Goal: Information Seeking & Learning: Learn about a topic

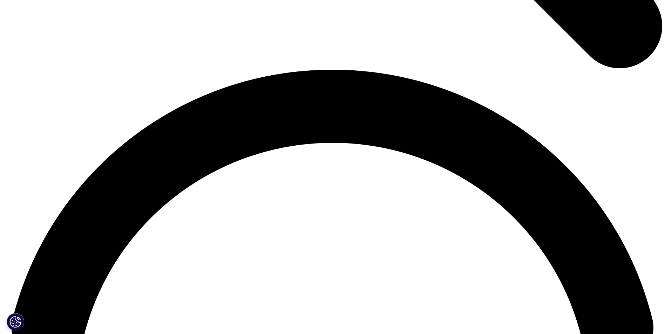
scroll to position [1297, 0]
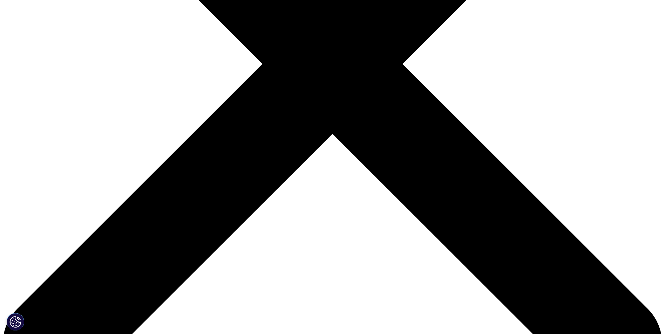
scroll to position [274, 0]
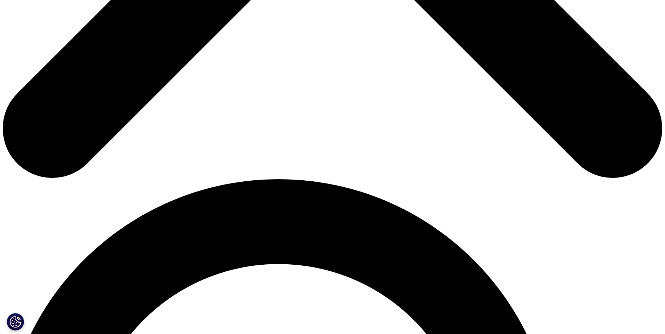
scroll to position [491, 0]
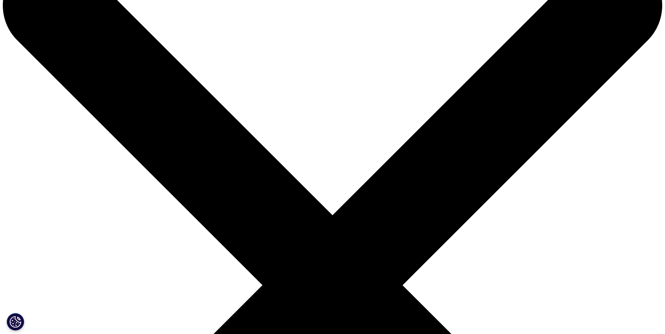
scroll to position [35, 0]
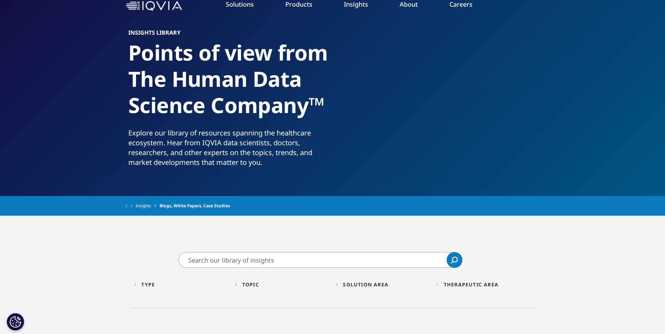
click at [296, 257] on input "Search" at bounding box center [320, 260] width 284 height 16
type input "glucose monitoring"
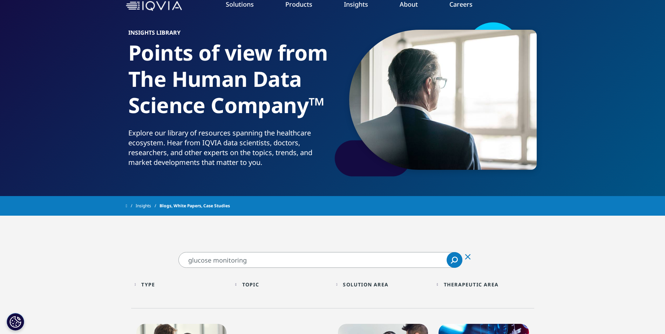
click at [455, 258] on icon "Search" at bounding box center [455, 260] width 6 height 6
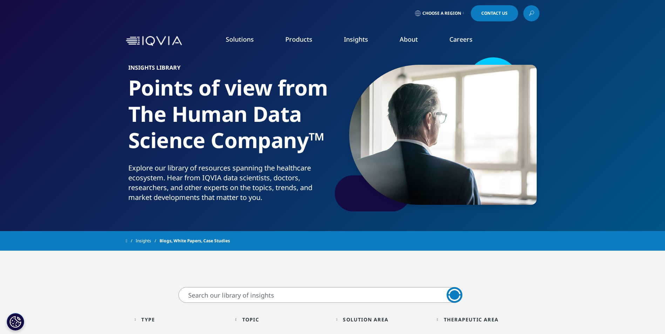
scroll to position [35, 0]
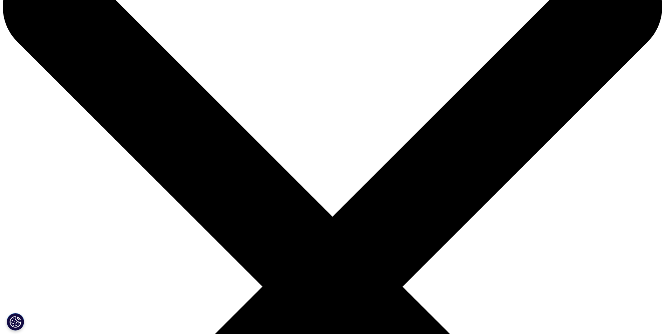
scroll to position [35, 0]
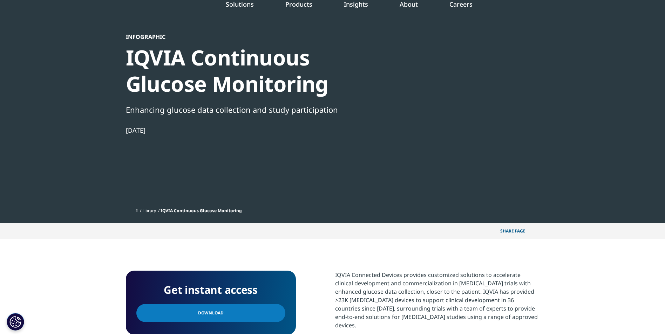
click at [512, 231] on p "Share PAGE" at bounding box center [517, 231] width 45 height 16
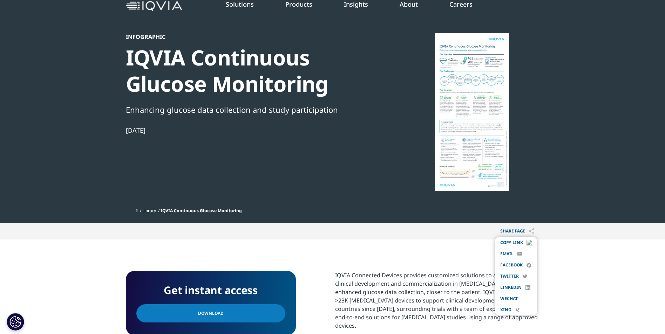
click at [509, 253] on link "email" at bounding box center [506, 254] width 13 height 6
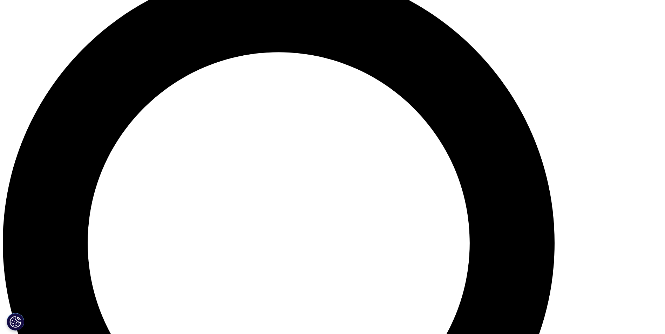
scroll to position [687, 0]
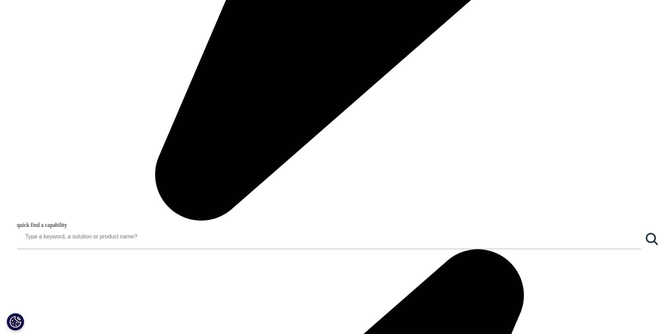
drag, startPoint x: 191, startPoint y: 228, endPoint x: 268, endPoint y: 129, distance: 125.7
click at [268, 129] on div "Clear Search Loading Choose a Region Contact Us" at bounding box center [332, 105] width 665 height 1584
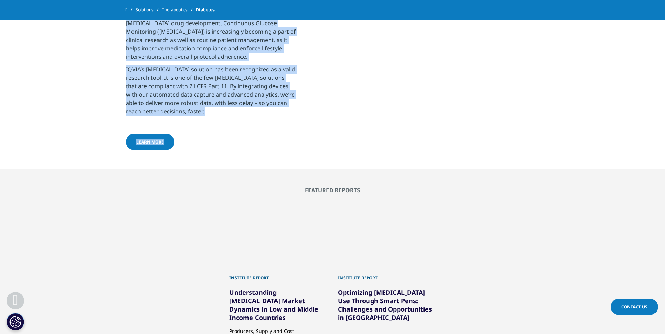
drag, startPoint x: 268, startPoint y: 129, endPoint x: 232, endPoint y: 64, distance: 74.4
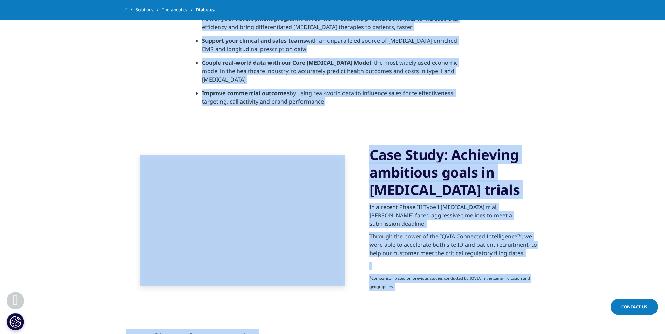
scroll to position [301, 0]
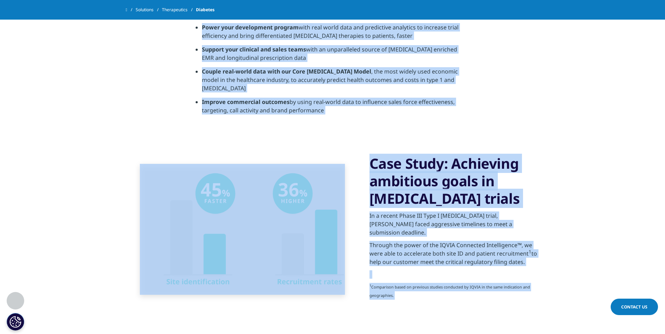
click at [240, 196] on img at bounding box center [242, 229] width 205 height 131
click at [330, 137] on div "Case Study: Achieving ambitious goals in [MEDICAL_DATA] trials In a recent Phas…" at bounding box center [333, 229] width 414 height 184
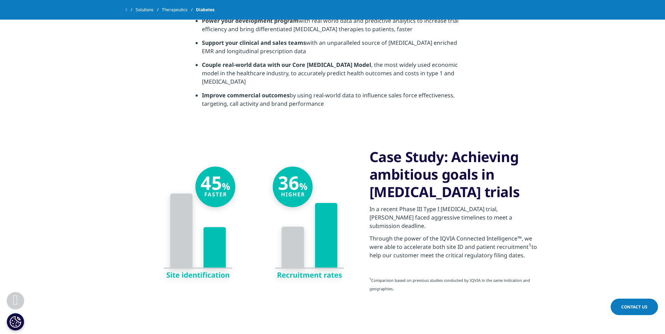
scroll to position [337, 0]
